Goal: Find specific page/section: Find specific page/section

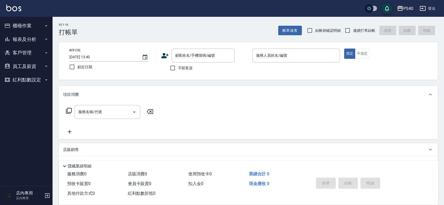
click at [53, 101] on div "櫃檯作業 打帳單 帳單列表 掛單列表 座位開單 營業儀表板 現金收支登錄 高階收支登錄 每日結帳 報表及分析 報表目錄 店家日報表 互助日報表 互助排行榜 設…" at bounding box center [26, 111] width 53 height 188
click at [49, 93] on div "櫃檯作業 打帳單 帳單列表 掛單列表 座位開單 營業儀表板 現金收支登錄 高階收支登錄 每日結帳 報表及分析 報表目錄 店家日報表 互助日報表 互助排行榜 設…" at bounding box center [26, 111] width 53 height 188
